Goal: Task Accomplishment & Management: Complete application form

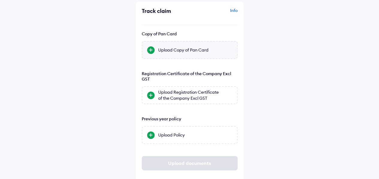
scroll to position [27, 0]
click at [168, 55] on div "Upload Copy of Pan Card" at bounding box center [190, 49] width 96 height 18
click at [0, 0] on input "Upload Copy of Pan Card" at bounding box center [0, 0] width 0 height 0
click at [188, 46] on div "Upload Copy of Pan Card" at bounding box center [195, 49] width 74 height 6
click at [0, 0] on input "Upload Copy of Pan Card" at bounding box center [0, 0] width 0 height 0
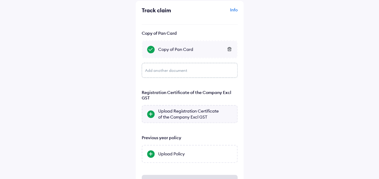
click at [176, 113] on div "Upload Registration Certificate of the Company Excl GST" at bounding box center [195, 114] width 74 height 12
click at [0, 0] on input "Upload Registration Certificate of the Company Excl GST" at bounding box center [0, 0] width 0 height 0
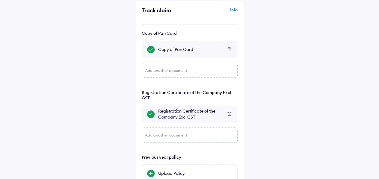
scroll to position [75, 0]
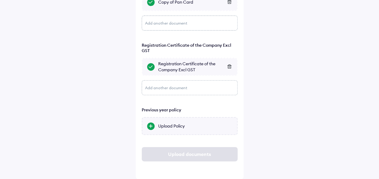
click at [174, 124] on div "Upload Policy" at bounding box center [195, 126] width 74 height 6
click at [0, 0] on input "Upload Policy" at bounding box center [0, 0] width 0 height 0
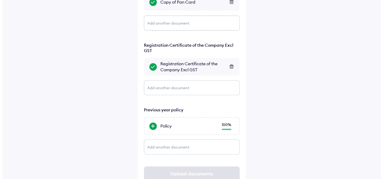
scroll to position [94, 0]
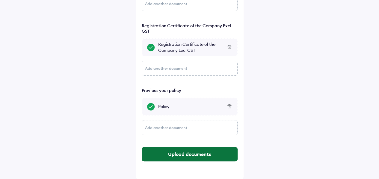
click at [199, 151] on button "Upload documents" at bounding box center [190, 154] width 96 height 14
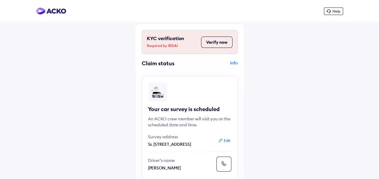
click at [214, 42] on button "Verify now" at bounding box center [216, 42] width 31 height 11
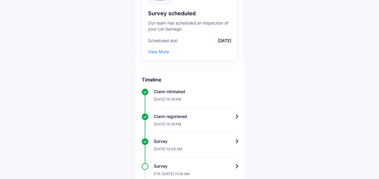
scroll to position [191, 0]
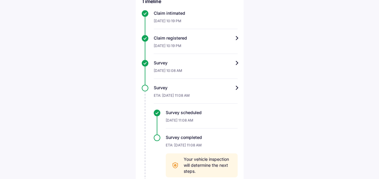
click at [232, 62] on div "Survey" at bounding box center [196, 63] width 84 height 6
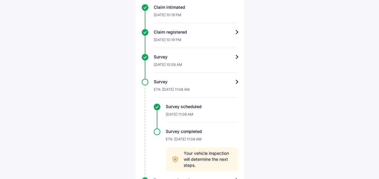
scroll to position [225, 0]
